Goal: Information Seeking & Learning: Check status

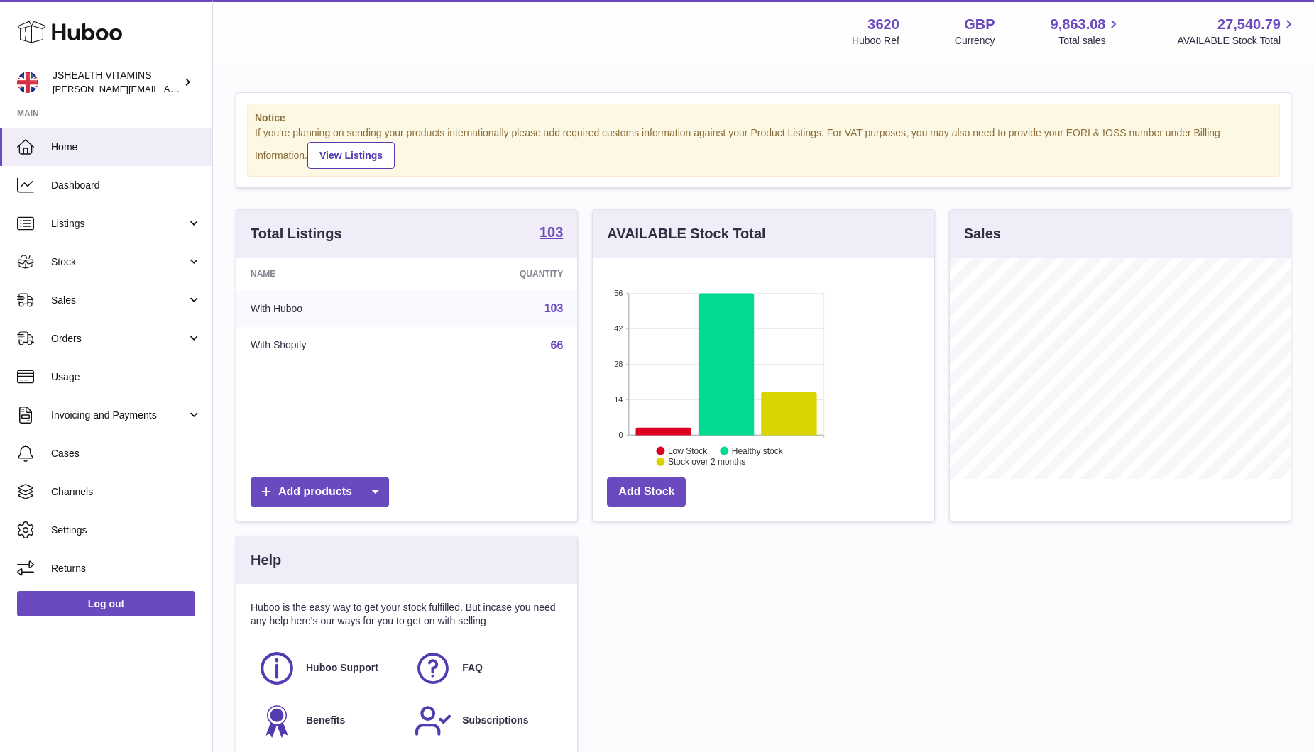
scroll to position [221, 341]
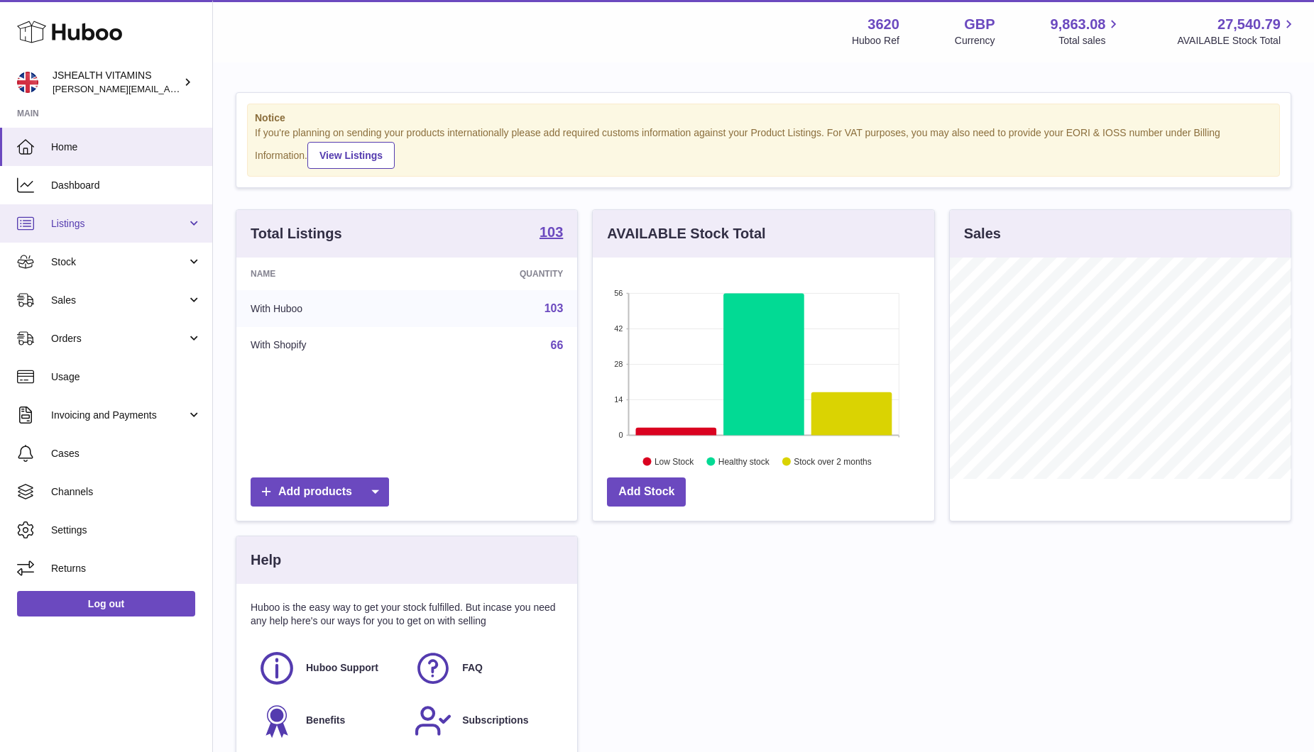
click at [111, 228] on span "Listings" at bounding box center [119, 223] width 136 height 13
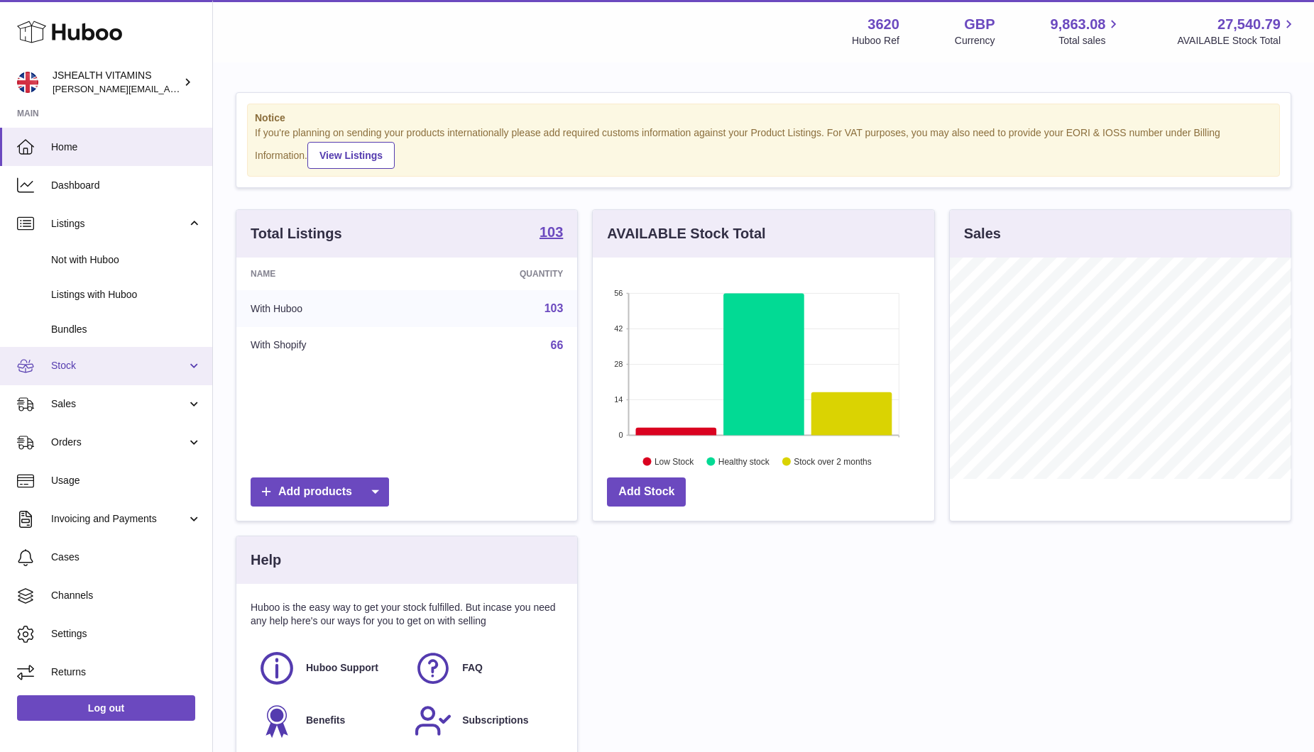
click at [131, 363] on span "Stock" at bounding box center [119, 365] width 136 height 13
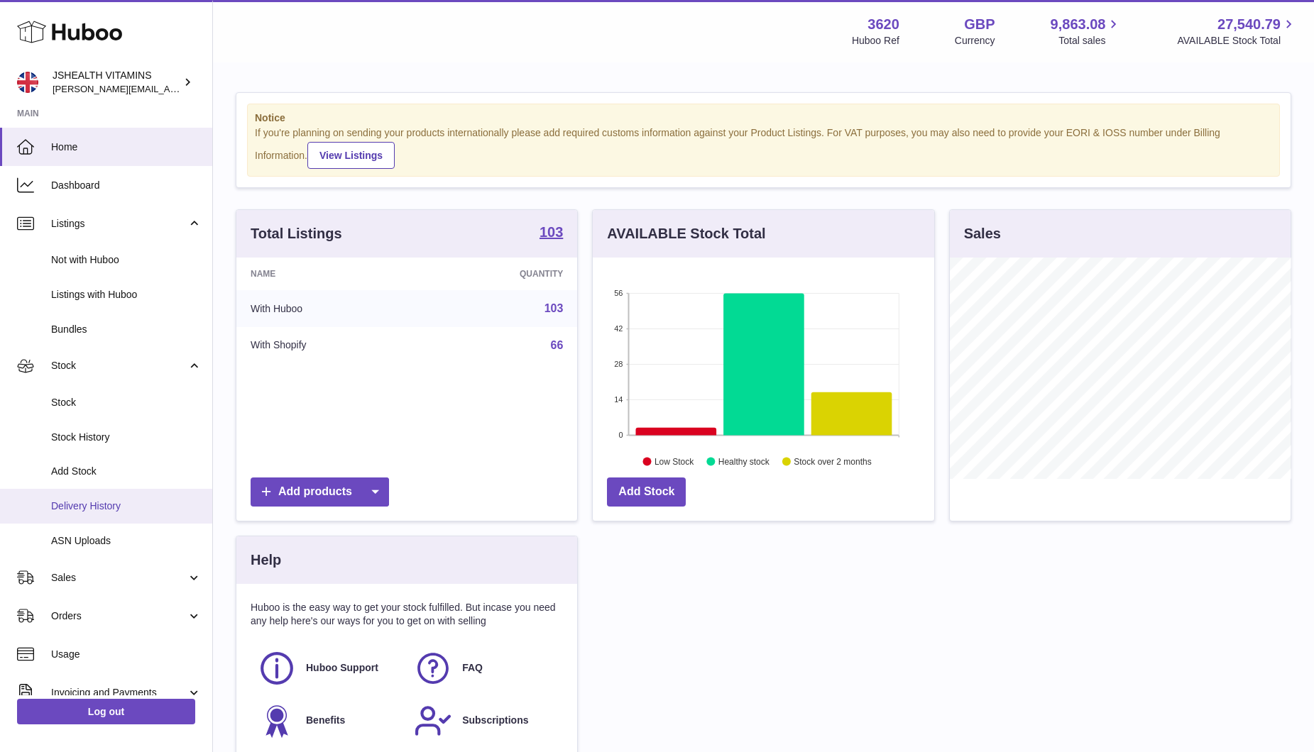
click at [117, 434] on span "Delivery History" at bounding box center [126, 506] width 150 height 13
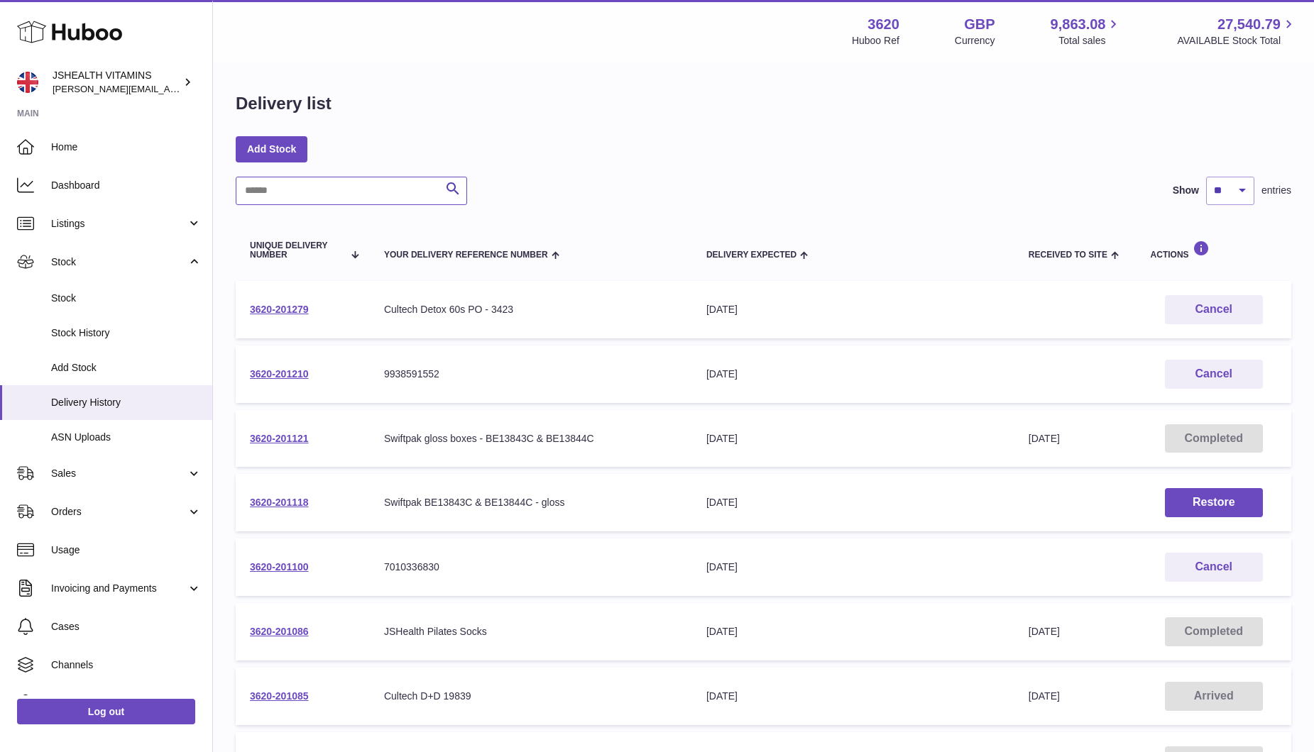
click at [424, 195] on input "text" at bounding box center [351, 191] width 231 height 28
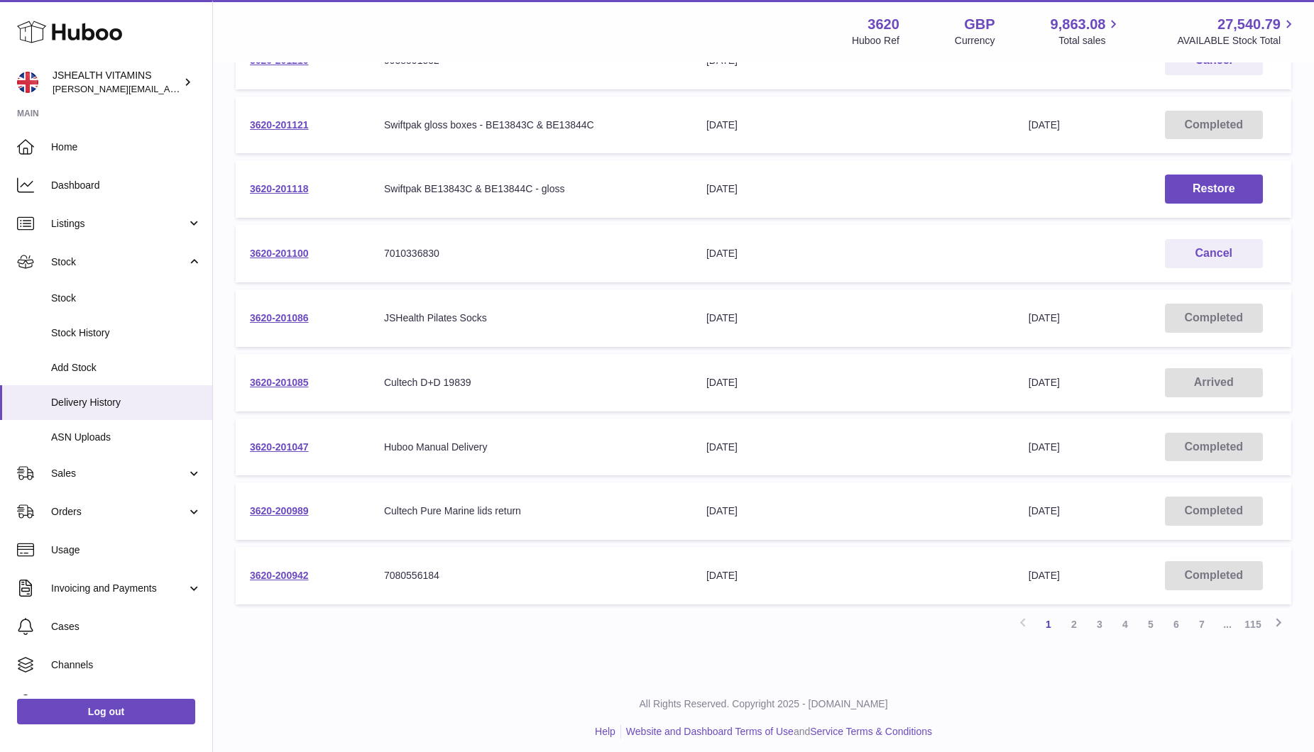
scroll to position [311, 0]
click at [1070, 627] on link "2" at bounding box center [1074, 628] width 26 height 26
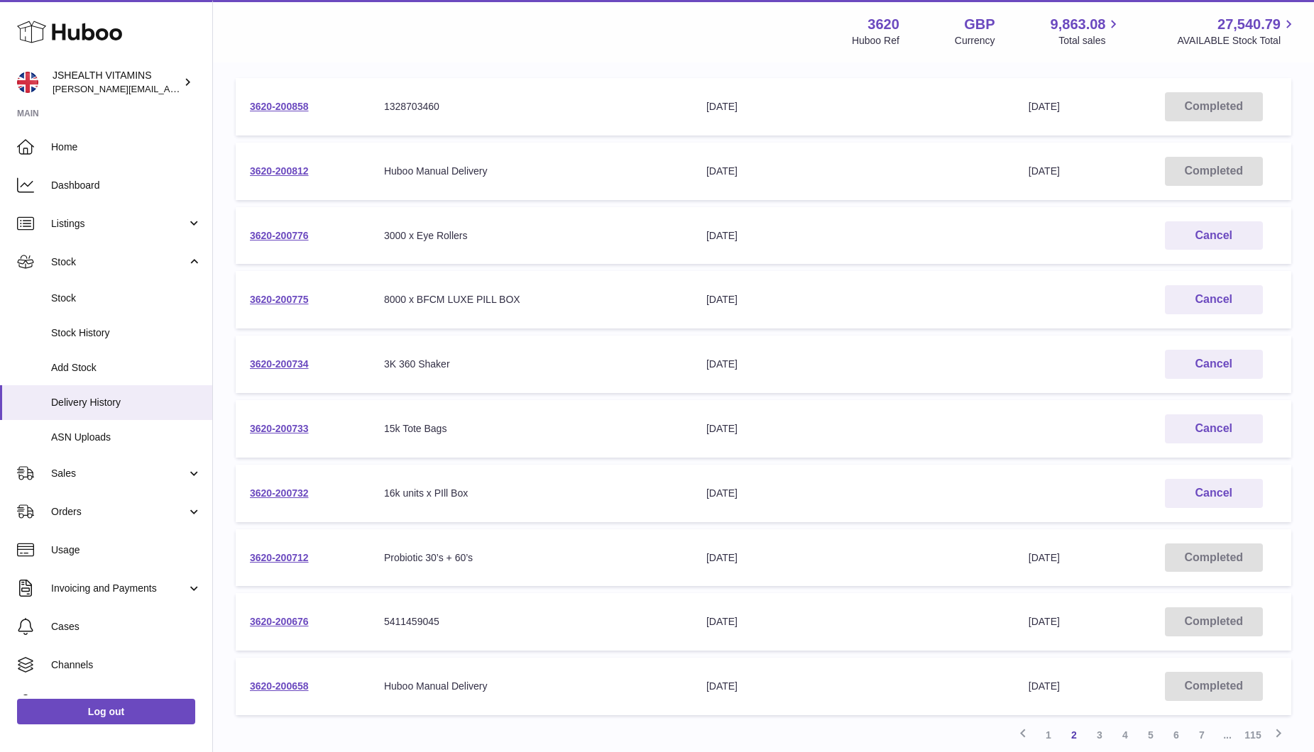
scroll to position [201, 0]
click at [271, 565] on td "3620-200712" at bounding box center [303, 560] width 134 height 57
click at [271, 563] on link "3620-200712" at bounding box center [279, 559] width 59 height 11
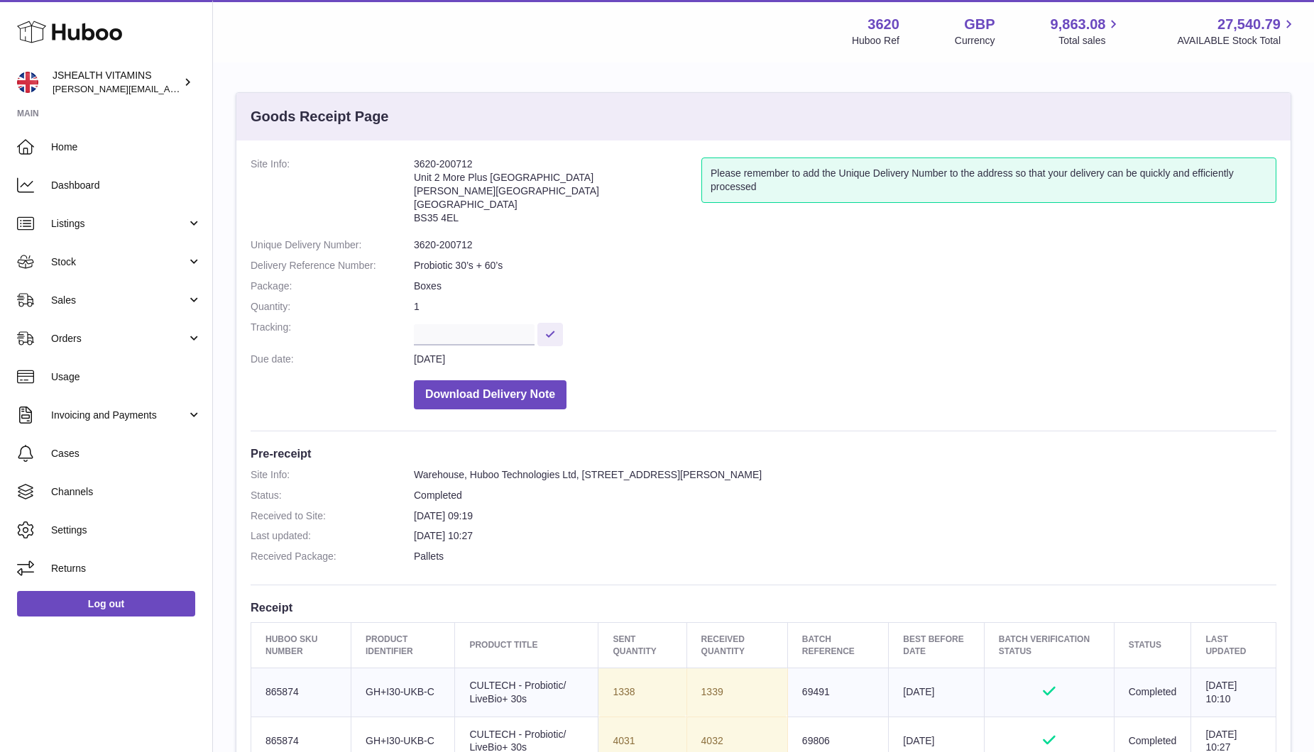
click at [450, 236] on dl "Site Info: 3620-200712 Unit 2 More Plus Central Park Hudson Ave Severn Beach BS…" at bounding box center [764, 287] width 1026 height 259
copy dl "3620-200712"
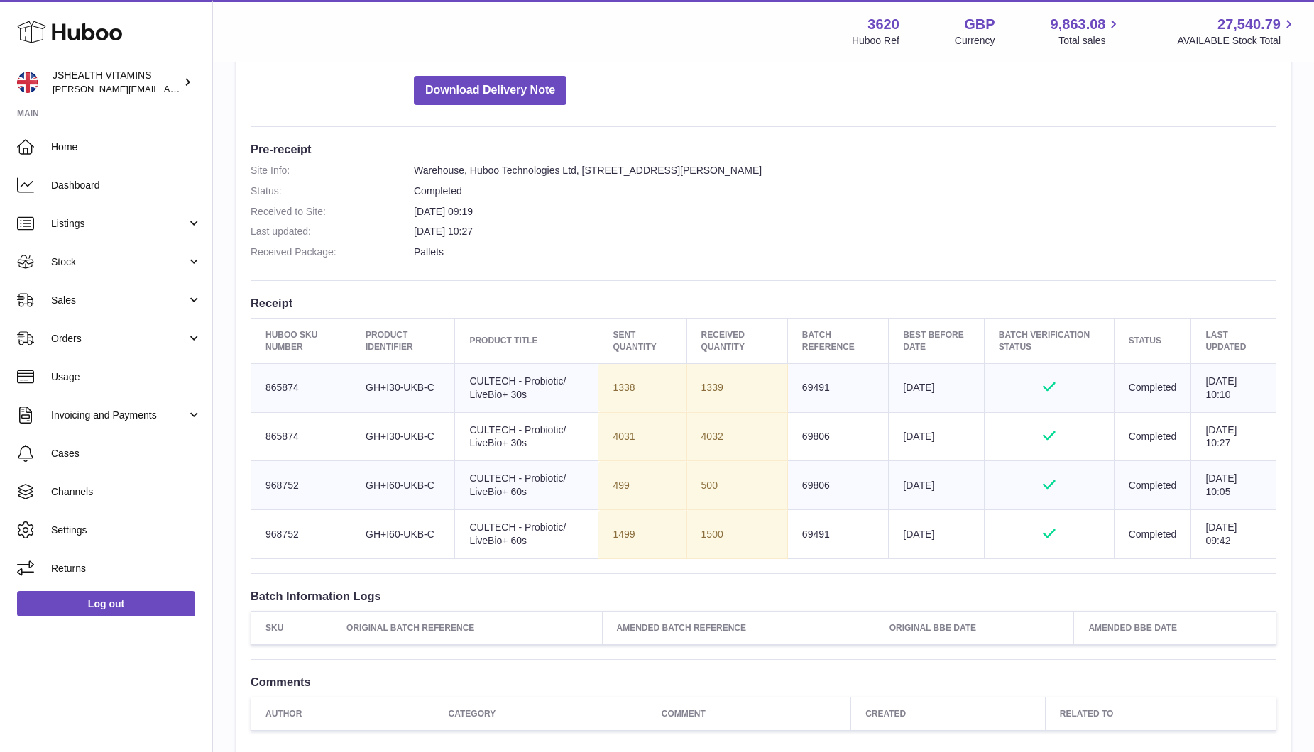
scroll to position [459, 0]
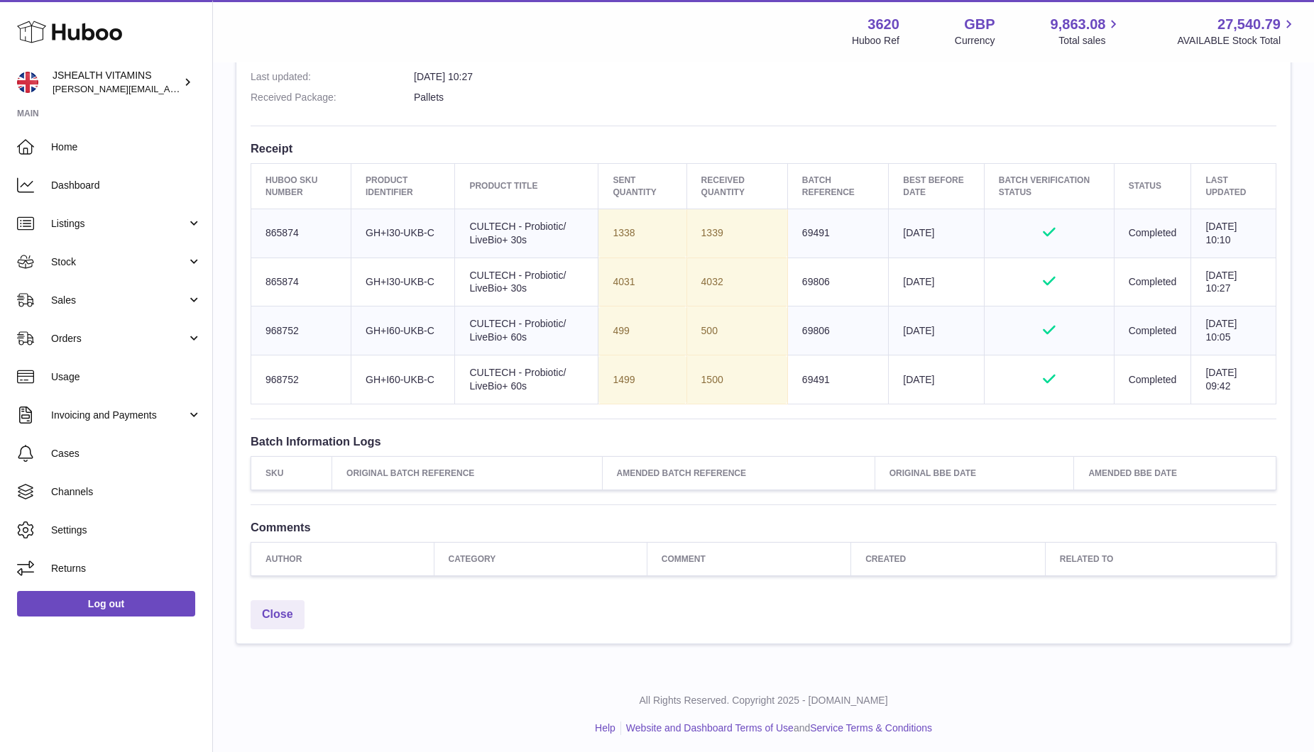
click at [704, 374] on td "1500" at bounding box center [736, 380] width 101 height 49
copy td "1500"
click at [614, 380] on td "Sent Quantity 1499" at bounding box center [642, 380] width 88 height 49
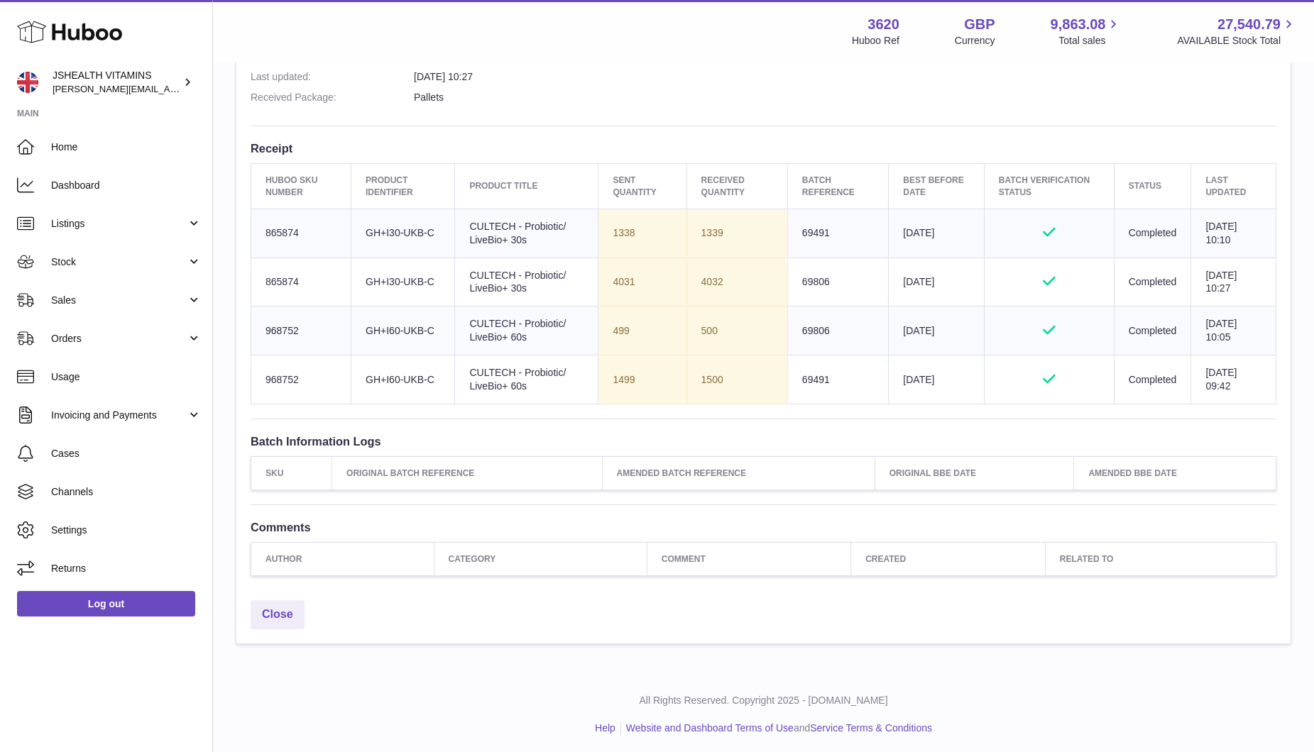
copy td "1499"
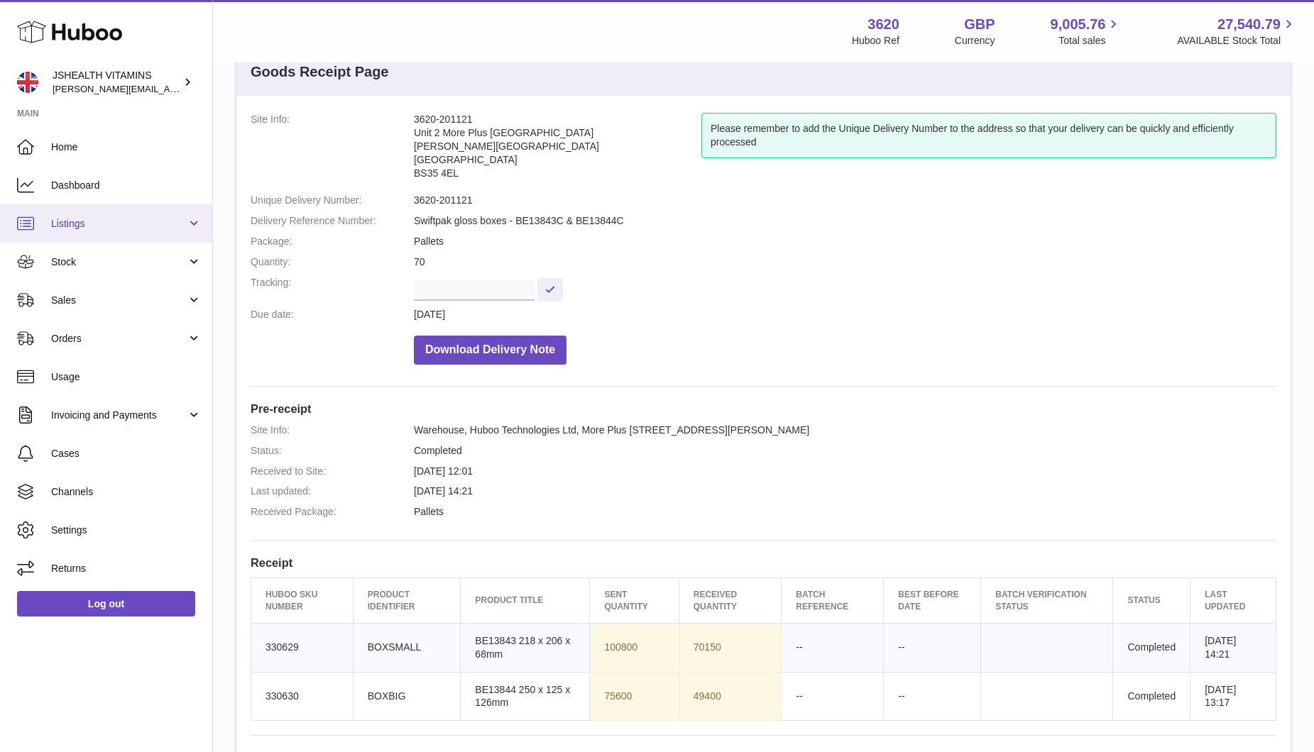
click at [94, 233] on link "Listings" at bounding box center [106, 223] width 212 height 38
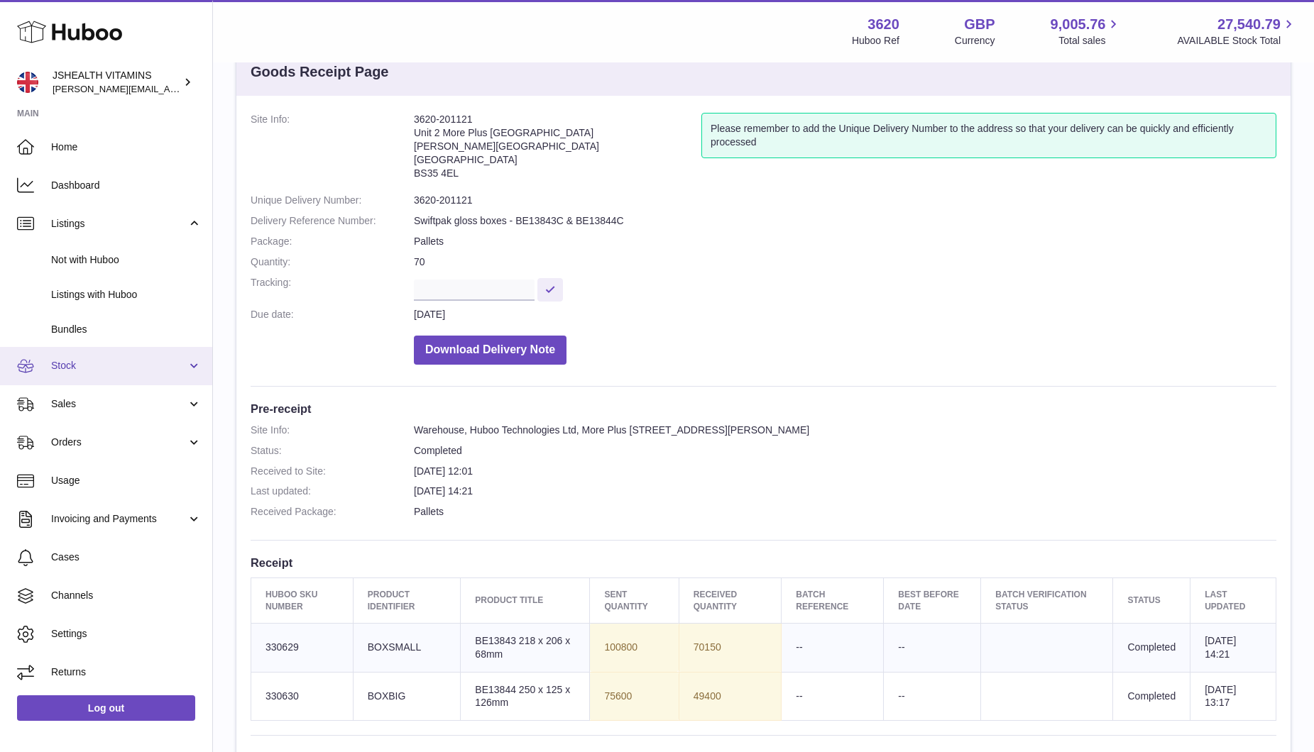
click at [75, 370] on span "Stock" at bounding box center [119, 365] width 136 height 13
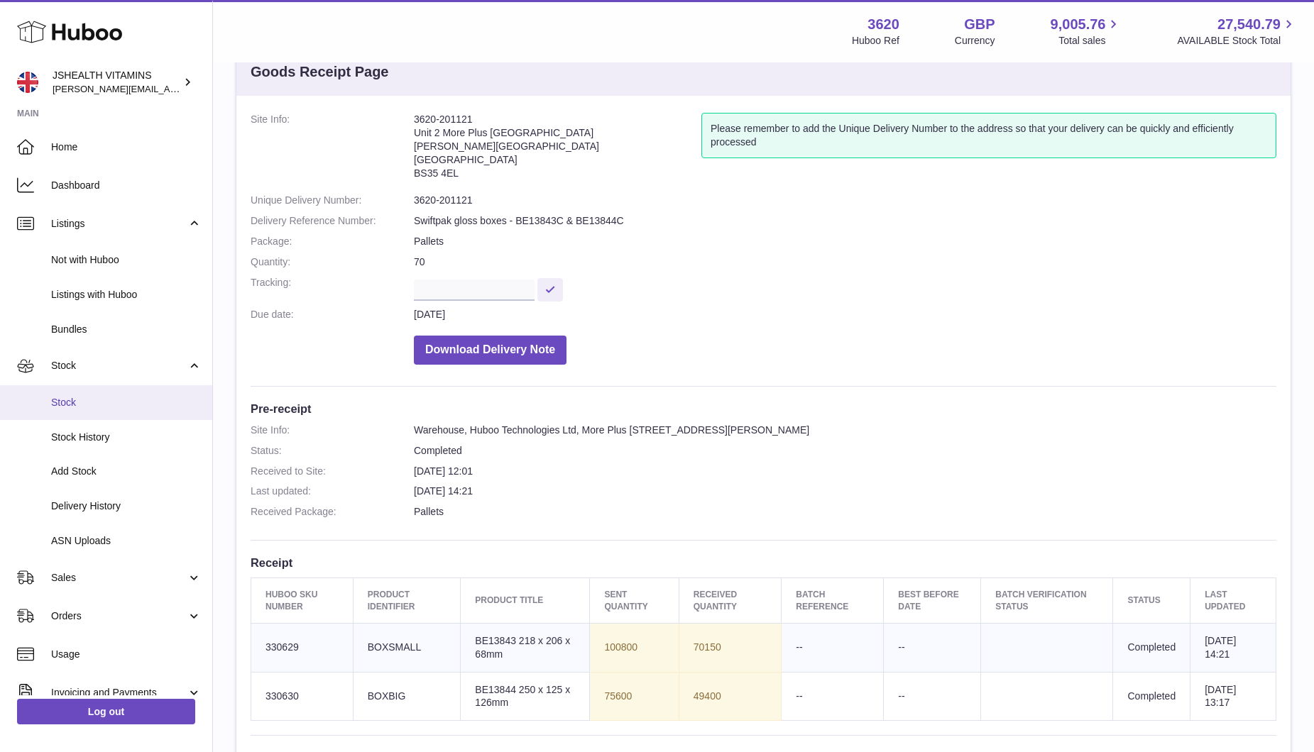
click at [68, 400] on span "Stock" at bounding box center [126, 402] width 150 height 13
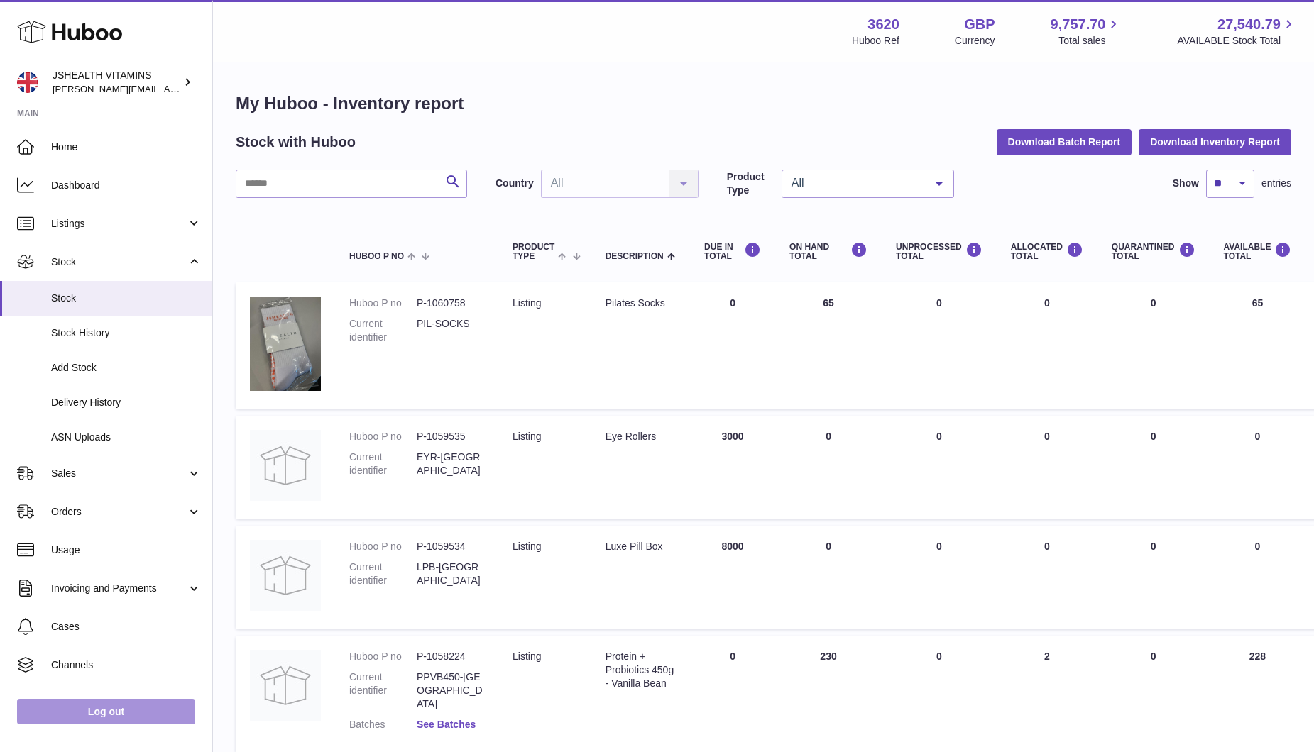
click at [153, 707] on link "Log out" at bounding box center [106, 712] width 178 height 26
click at [308, 192] on input "text" at bounding box center [351, 184] width 231 height 28
type input "*********"
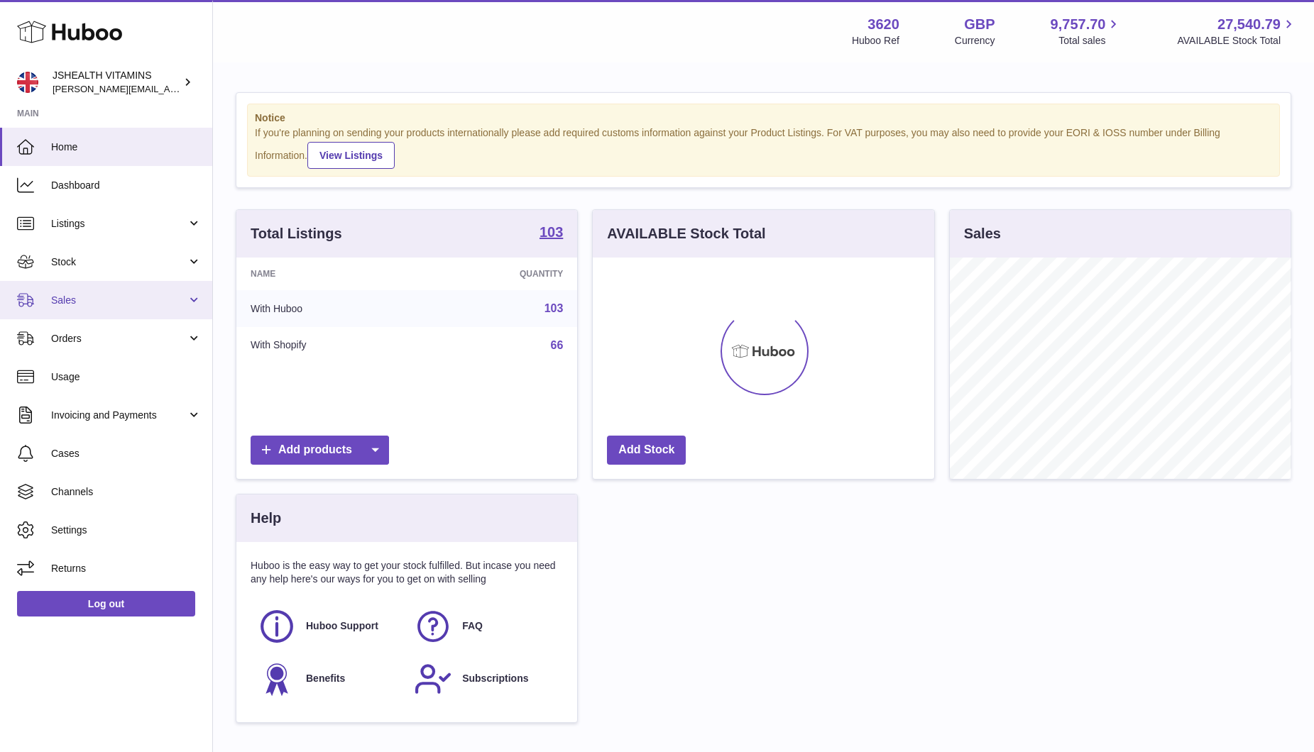
scroll to position [221, 341]
click at [120, 256] on span "Stock" at bounding box center [119, 262] width 136 height 13
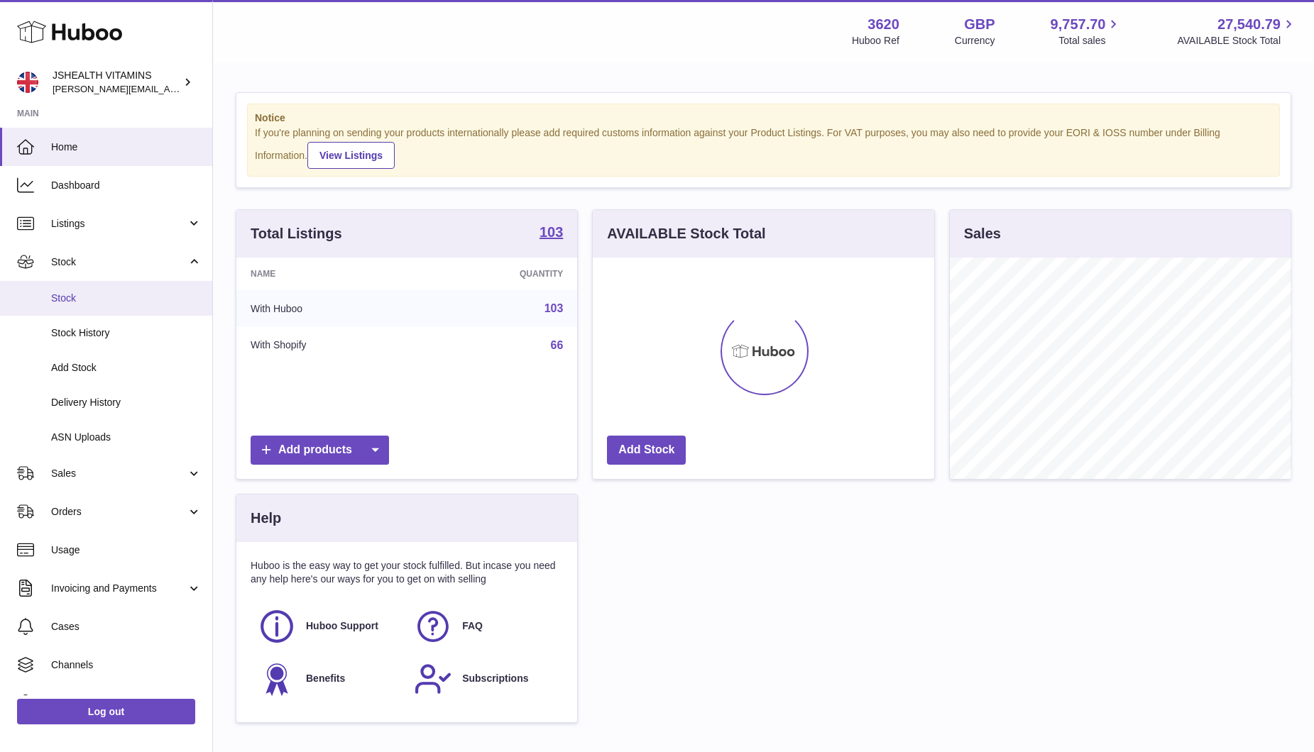
click at [99, 295] on span "Stock" at bounding box center [126, 298] width 150 height 13
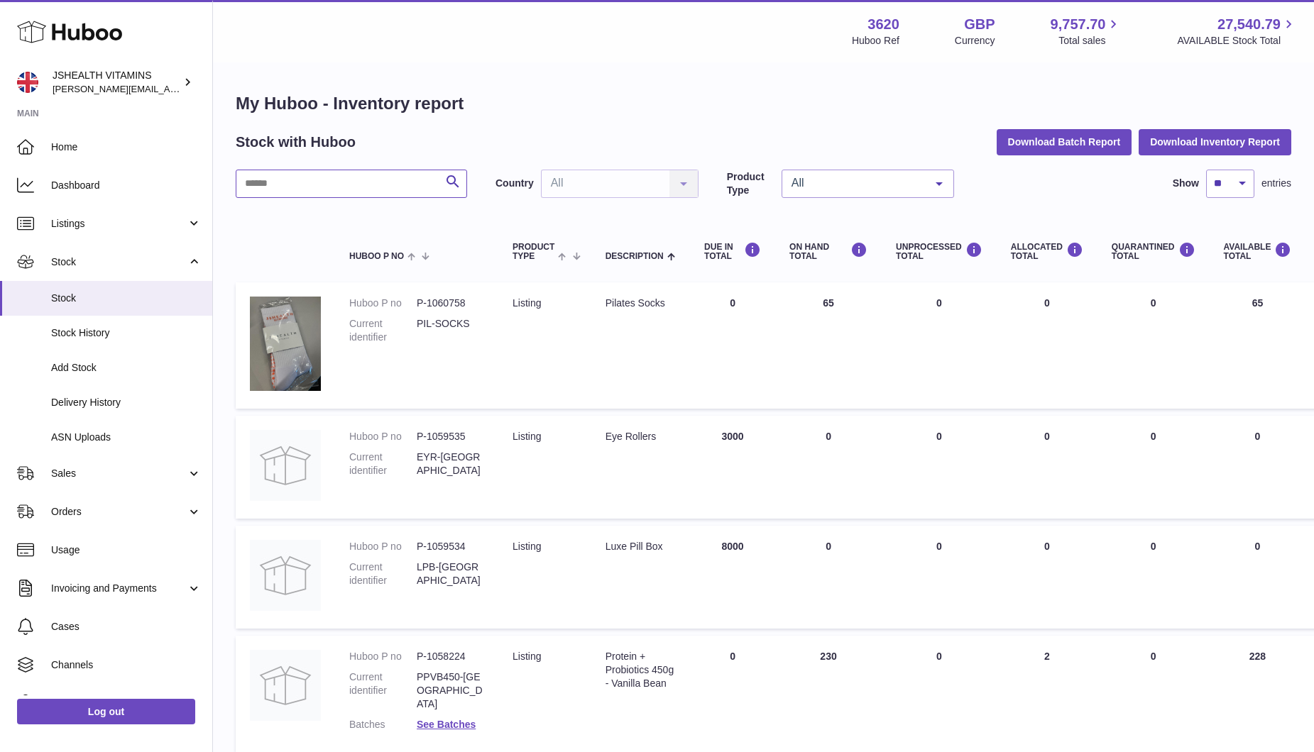
click at [374, 185] on input "text" at bounding box center [351, 184] width 231 height 28
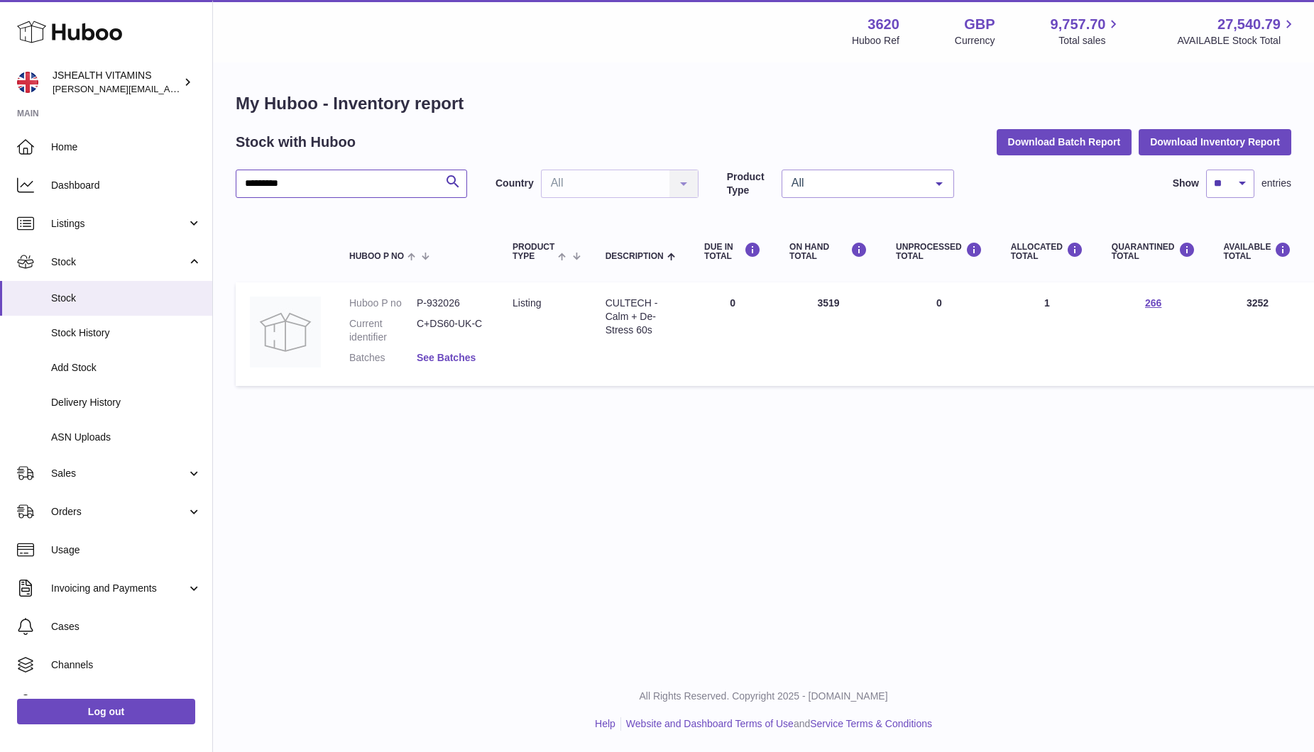
type input "*********"
click at [461, 358] on link "See Batches" at bounding box center [446, 357] width 59 height 11
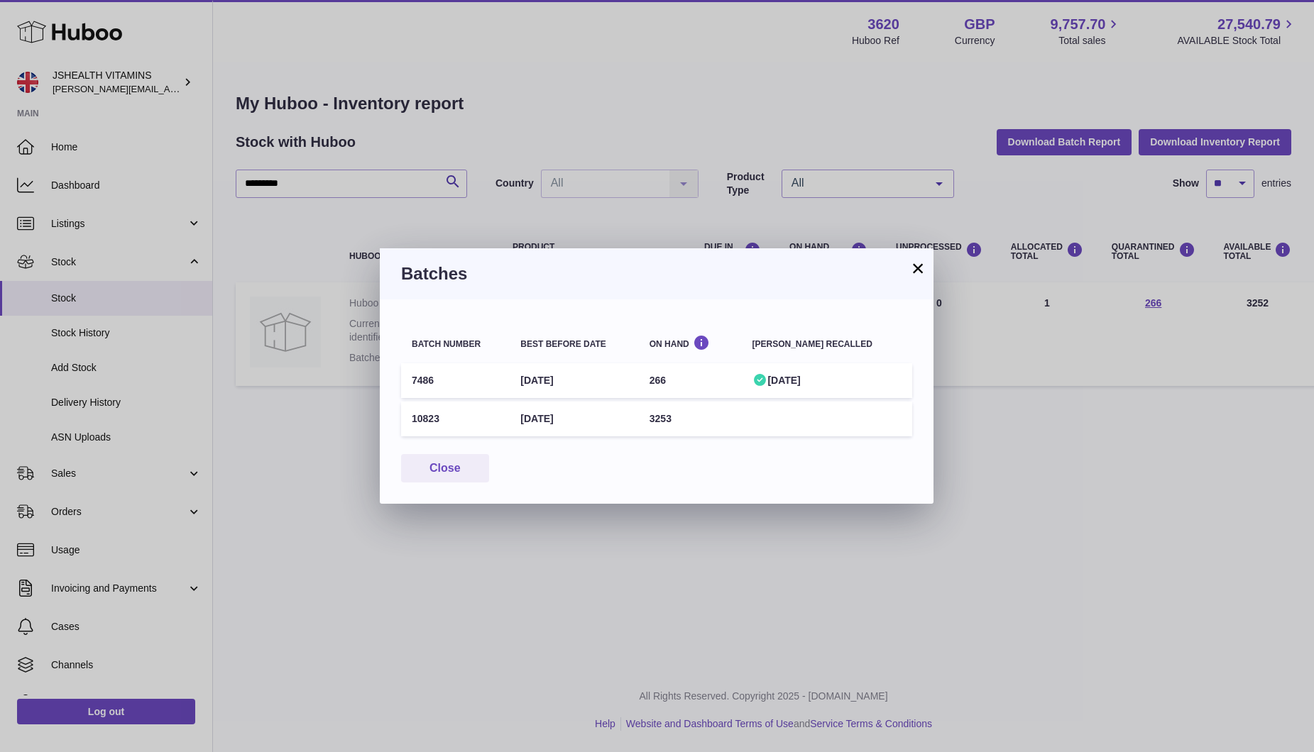
click at [821, 375] on div "[DATE]" at bounding box center [826, 380] width 149 height 13
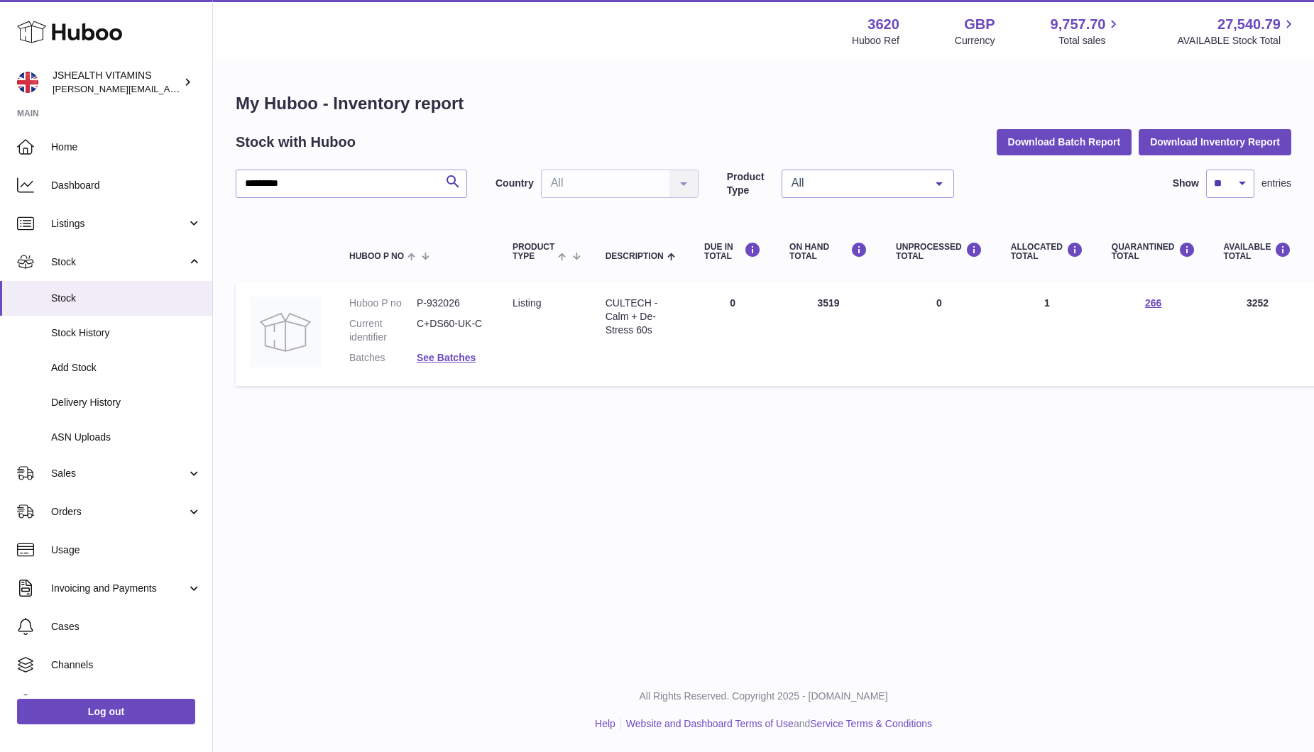
click at [661, 553] on div at bounding box center [657, 376] width 1314 height 752
click at [427, 360] on link "See Batches" at bounding box center [446, 357] width 59 height 11
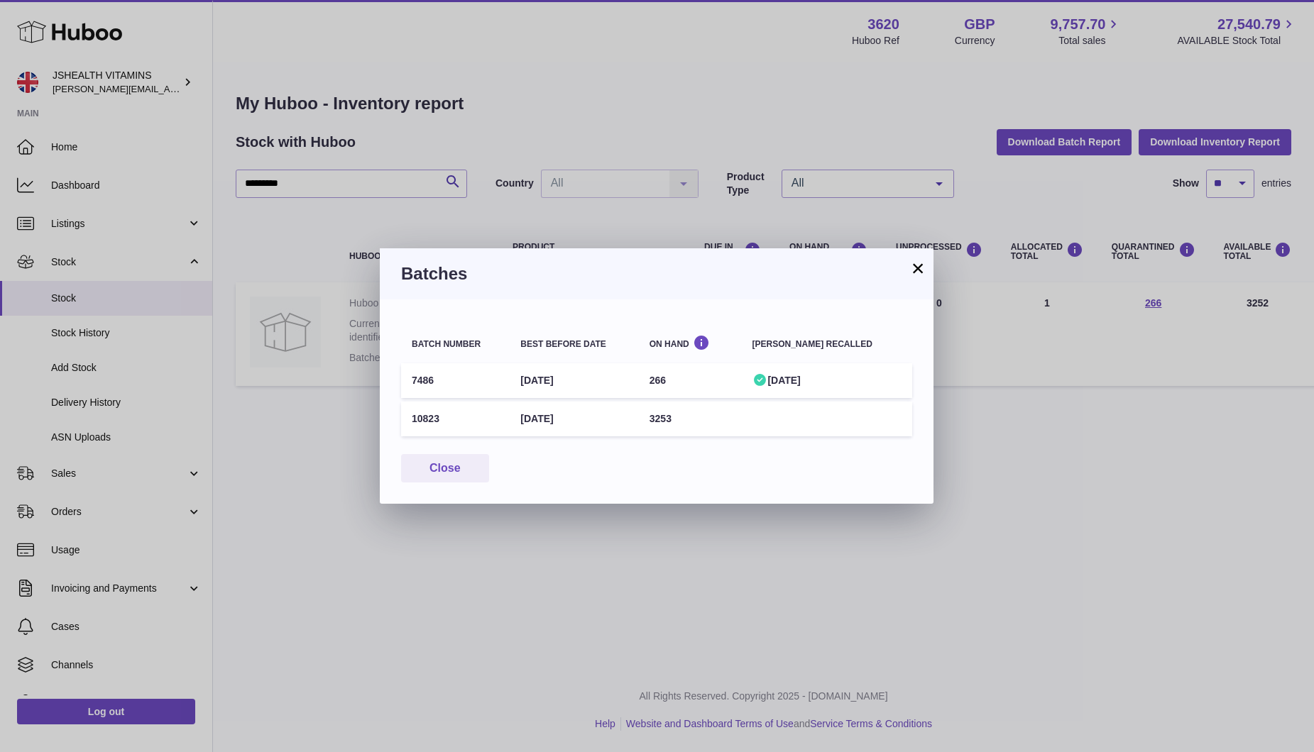
click at [442, 375] on td "7486" at bounding box center [455, 380] width 109 height 35
click at [415, 375] on td "7486" at bounding box center [455, 380] width 109 height 35
copy td "7486"
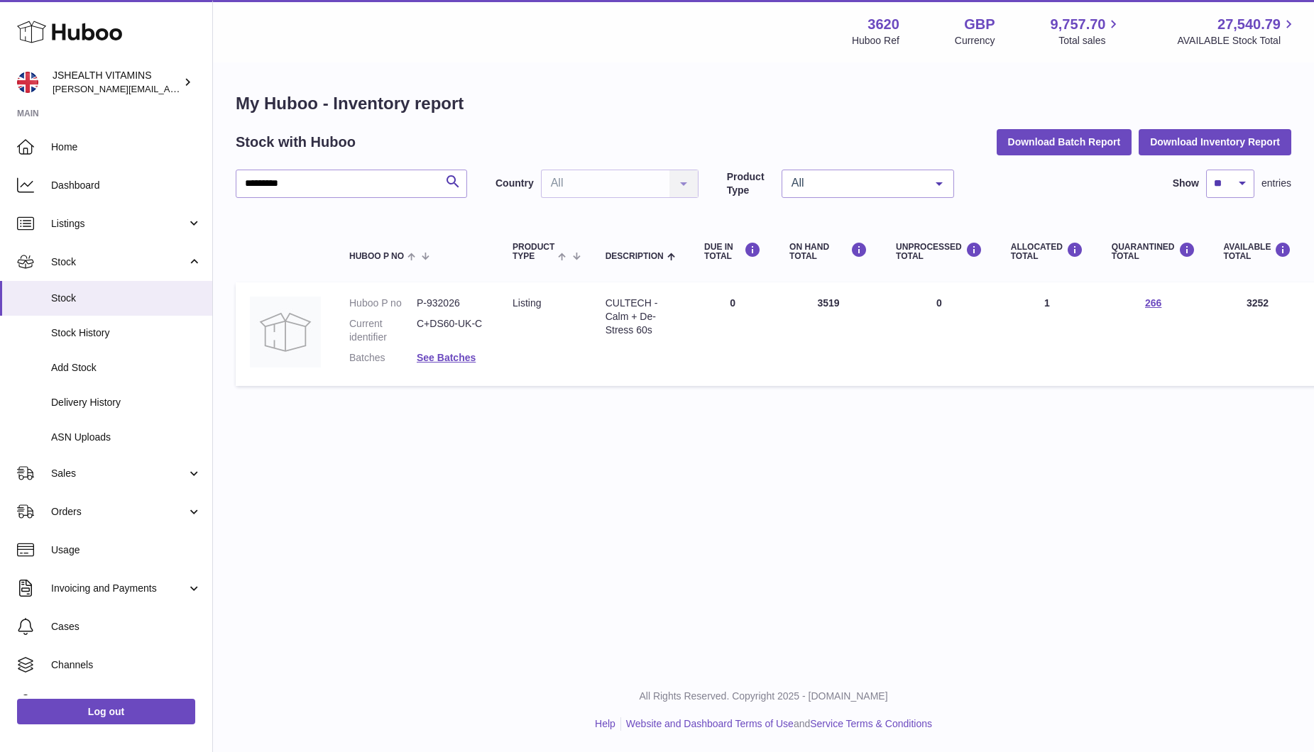
click at [629, 89] on div at bounding box center [657, 376] width 1314 height 752
click at [148, 723] on link "Log out" at bounding box center [106, 712] width 178 height 26
